Goal: Task Accomplishment & Management: Manage account settings

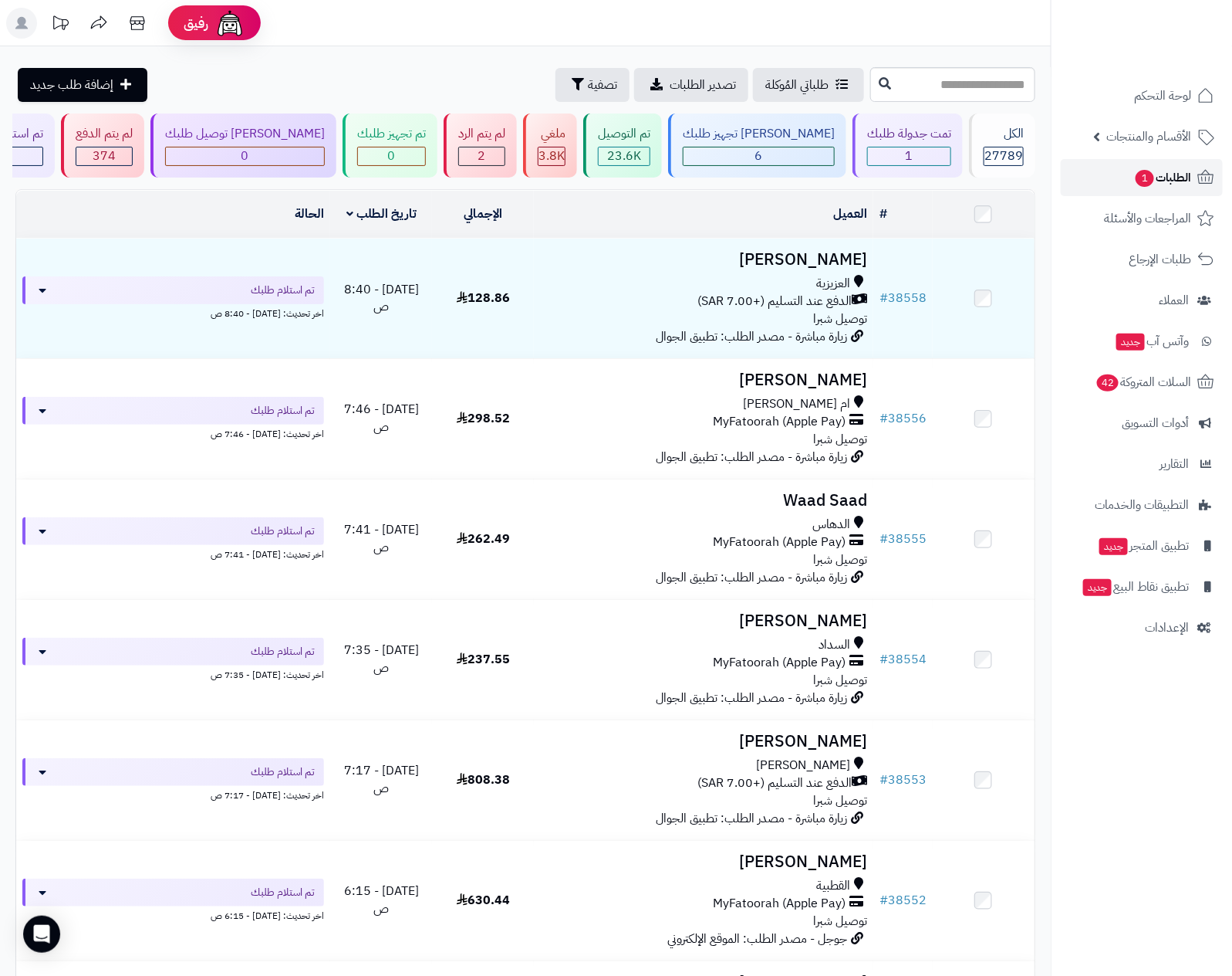
click at [1165, 179] on span "الطلبات 1" at bounding box center [1162, 177] width 57 height 22
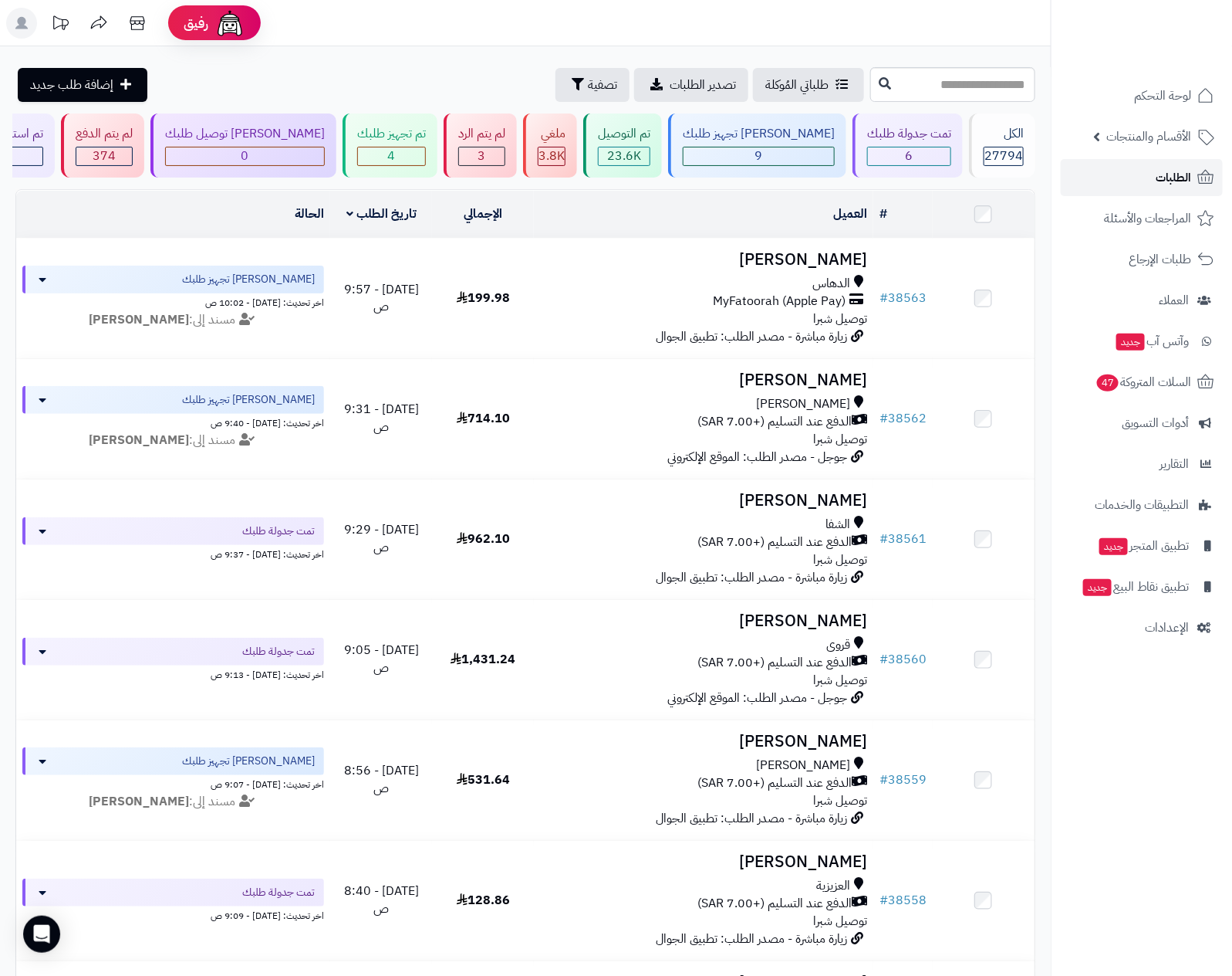
click at [1134, 183] on link "الطلبات" at bounding box center [1142, 177] width 162 height 37
